Goal: Navigation & Orientation: Find specific page/section

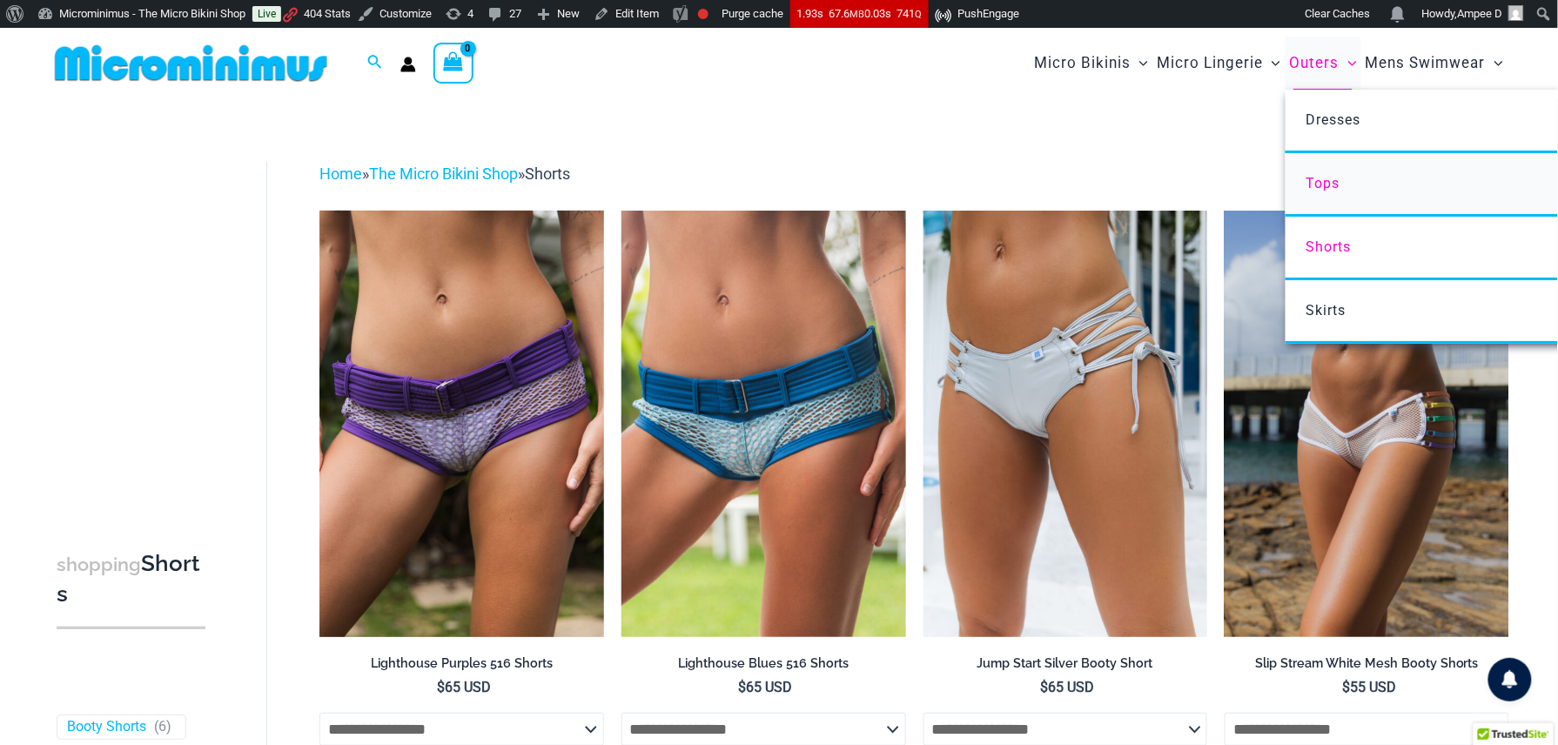
type input "**********"
click at [1327, 181] on span "Tops" at bounding box center [1323, 183] width 34 height 17
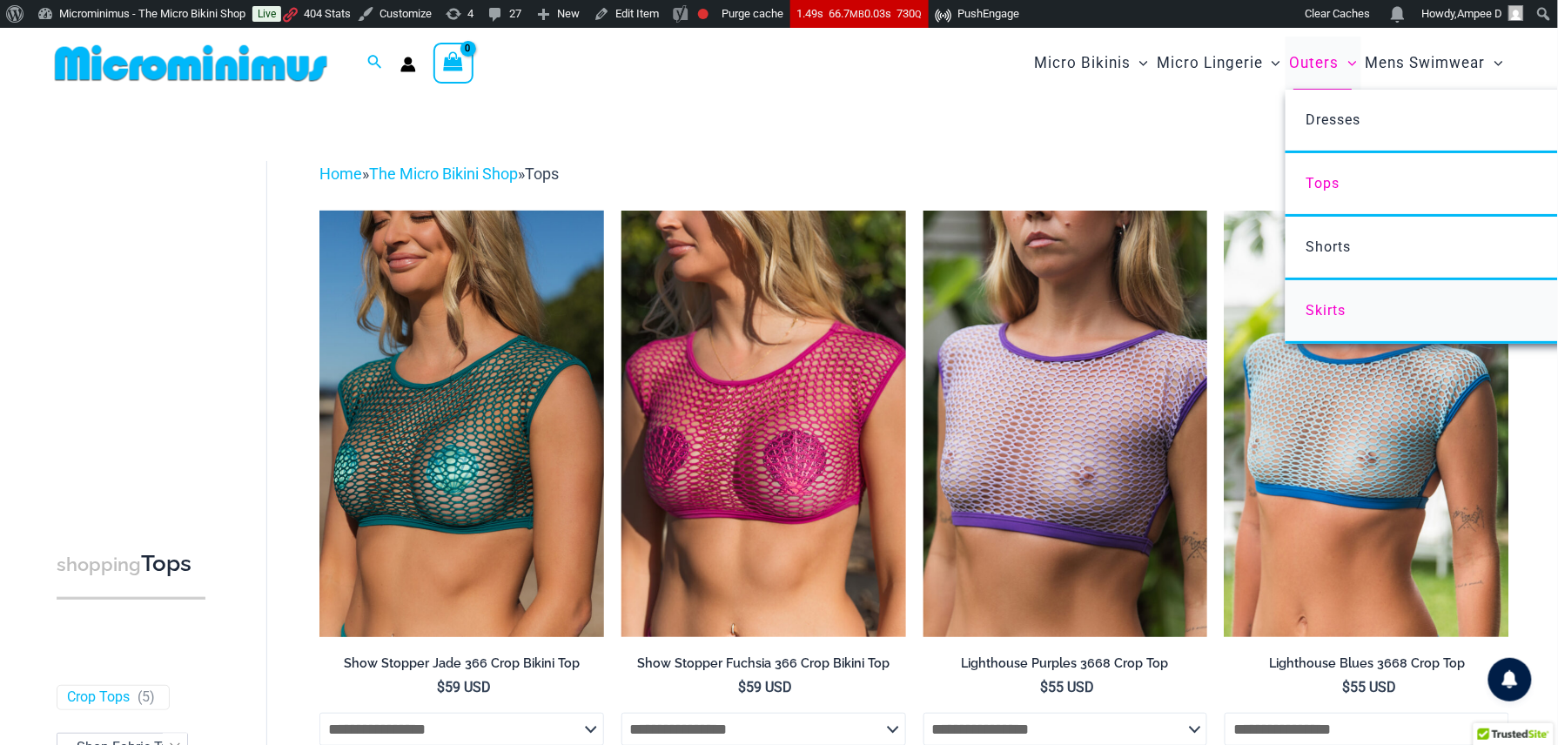
type input "**********"
click at [1335, 304] on span "Skirts" at bounding box center [1326, 310] width 40 height 17
